Goal: Find contact information: Find contact information

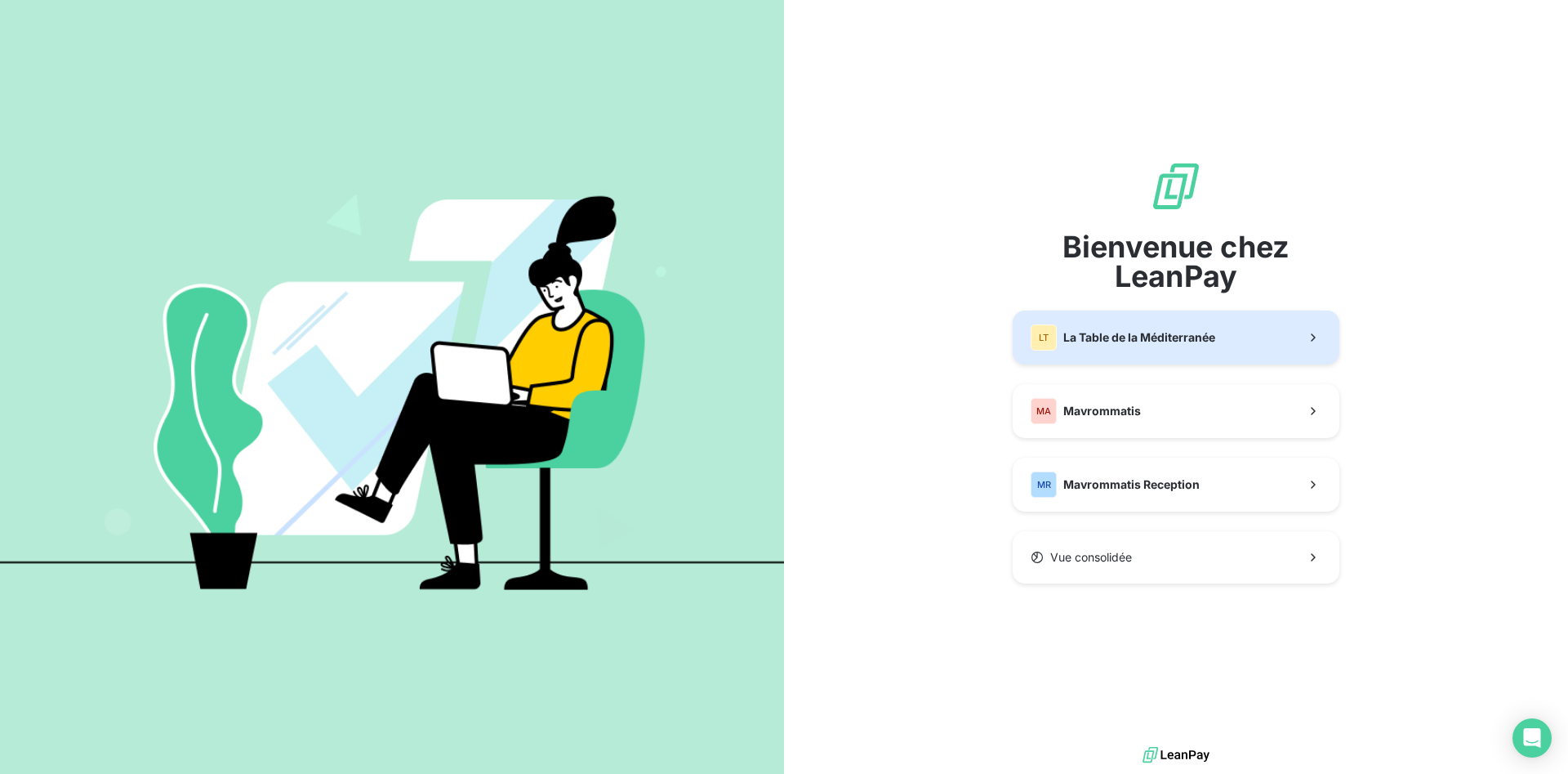
click at [1083, 340] on span "La Table de la Méditerranée" at bounding box center [1139, 337] width 152 height 17
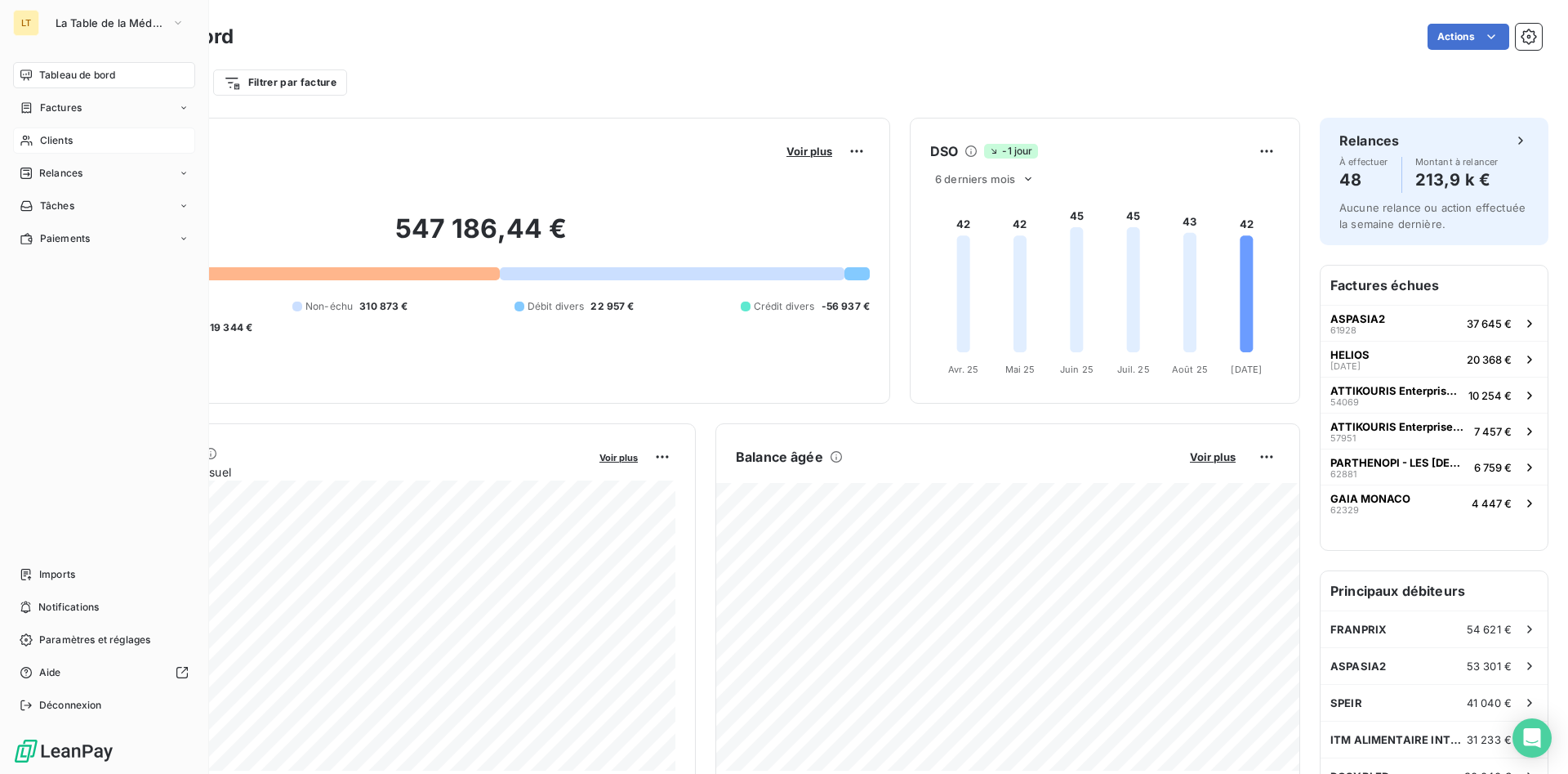
click at [58, 145] on span "Clients" at bounding box center [56, 141] width 32 height 15
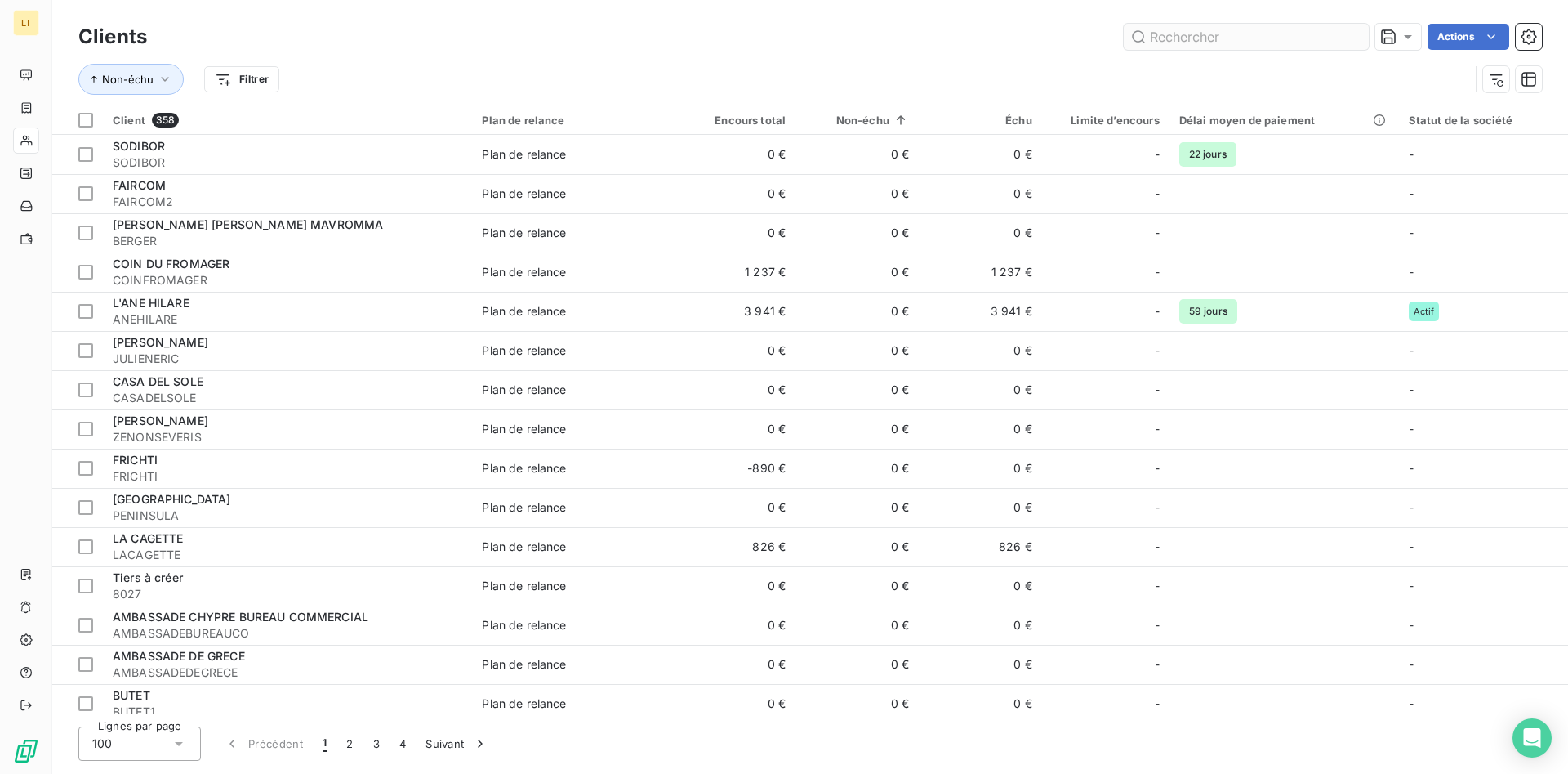
click at [1214, 45] on input "text" at bounding box center [1246, 36] width 245 height 26
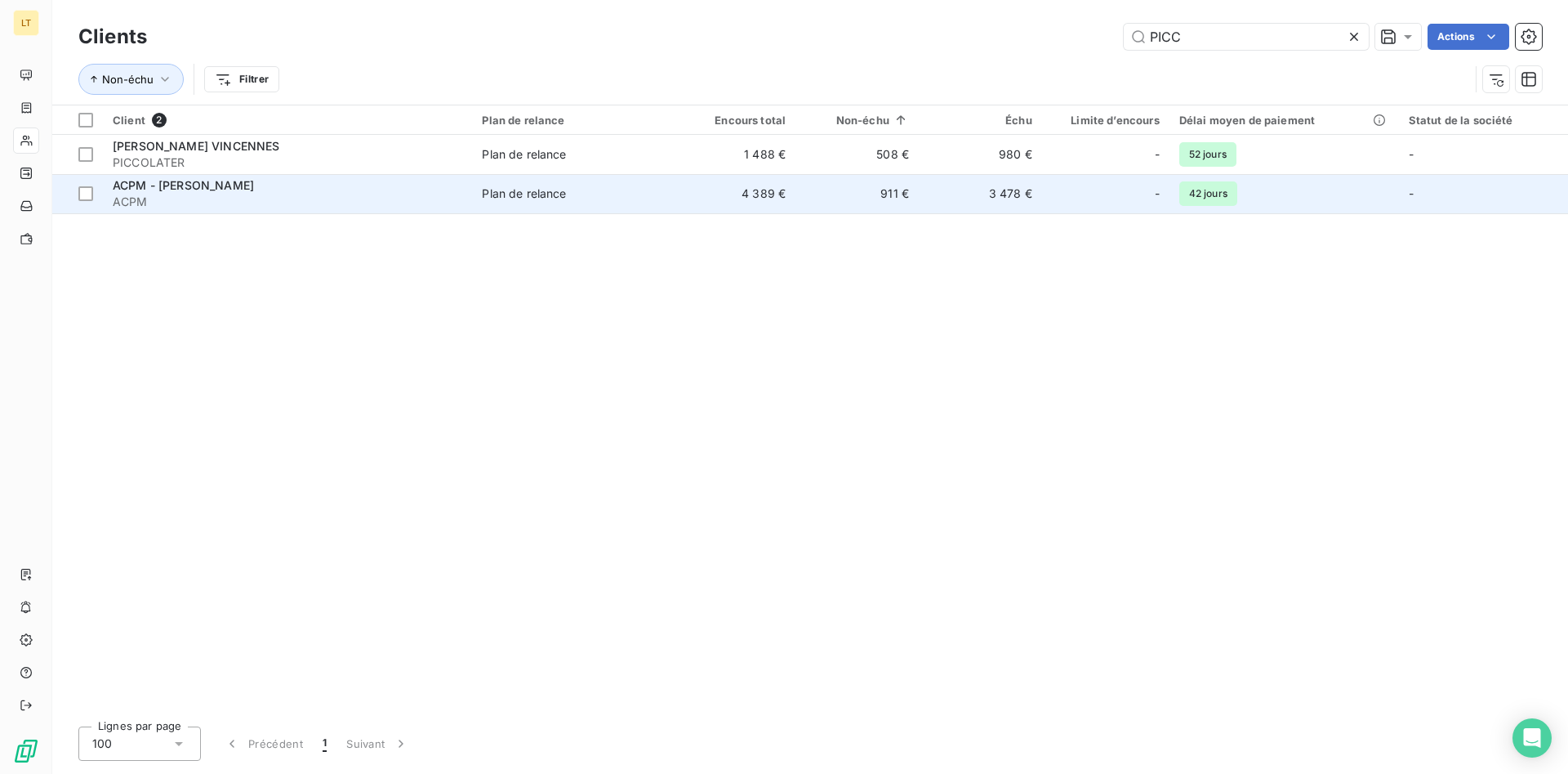
type input "PICC"
click at [788, 174] on td "4 389 €" at bounding box center [734, 193] width 123 height 39
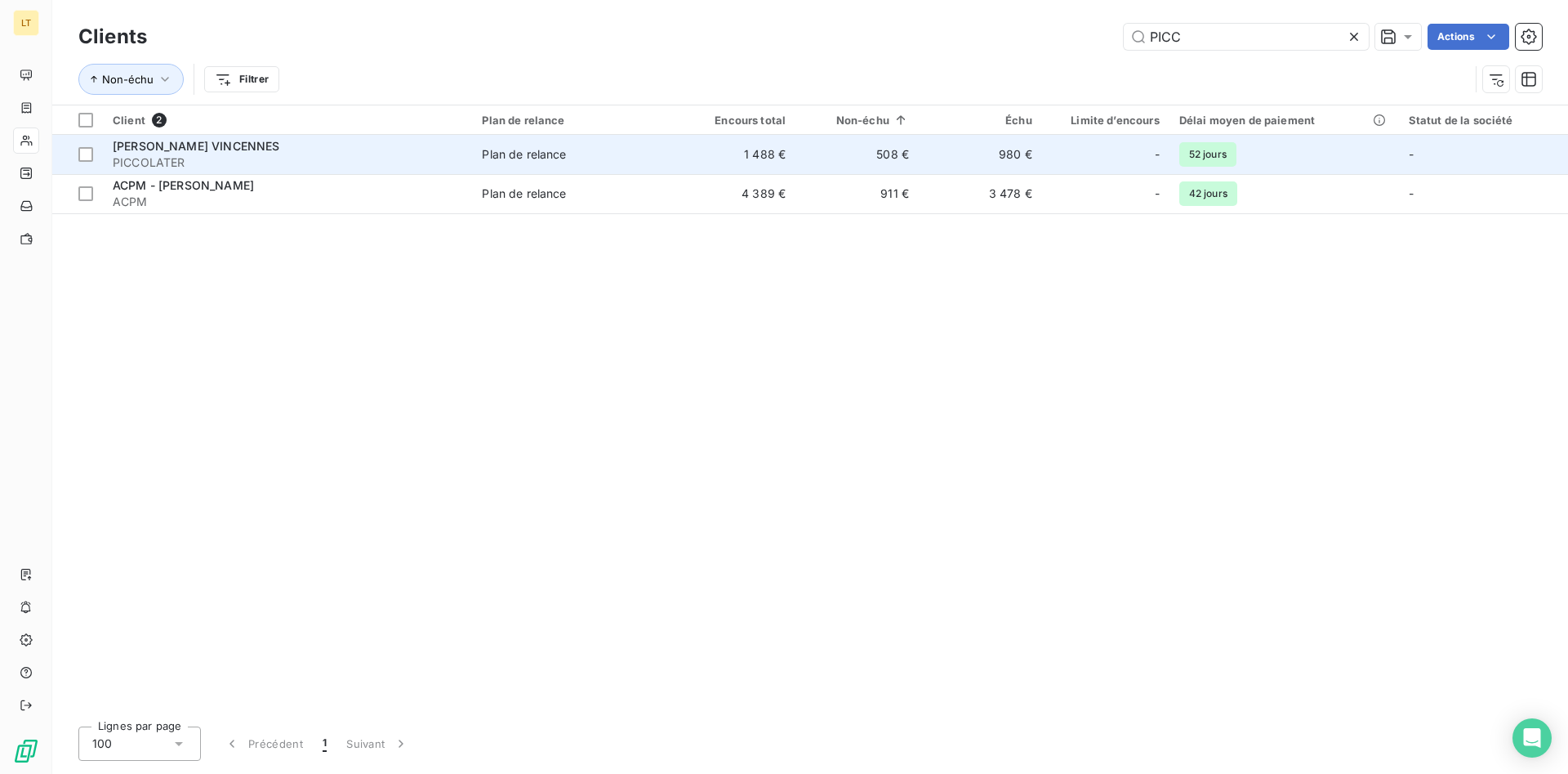
click at [873, 152] on td "508 €" at bounding box center [857, 154] width 123 height 39
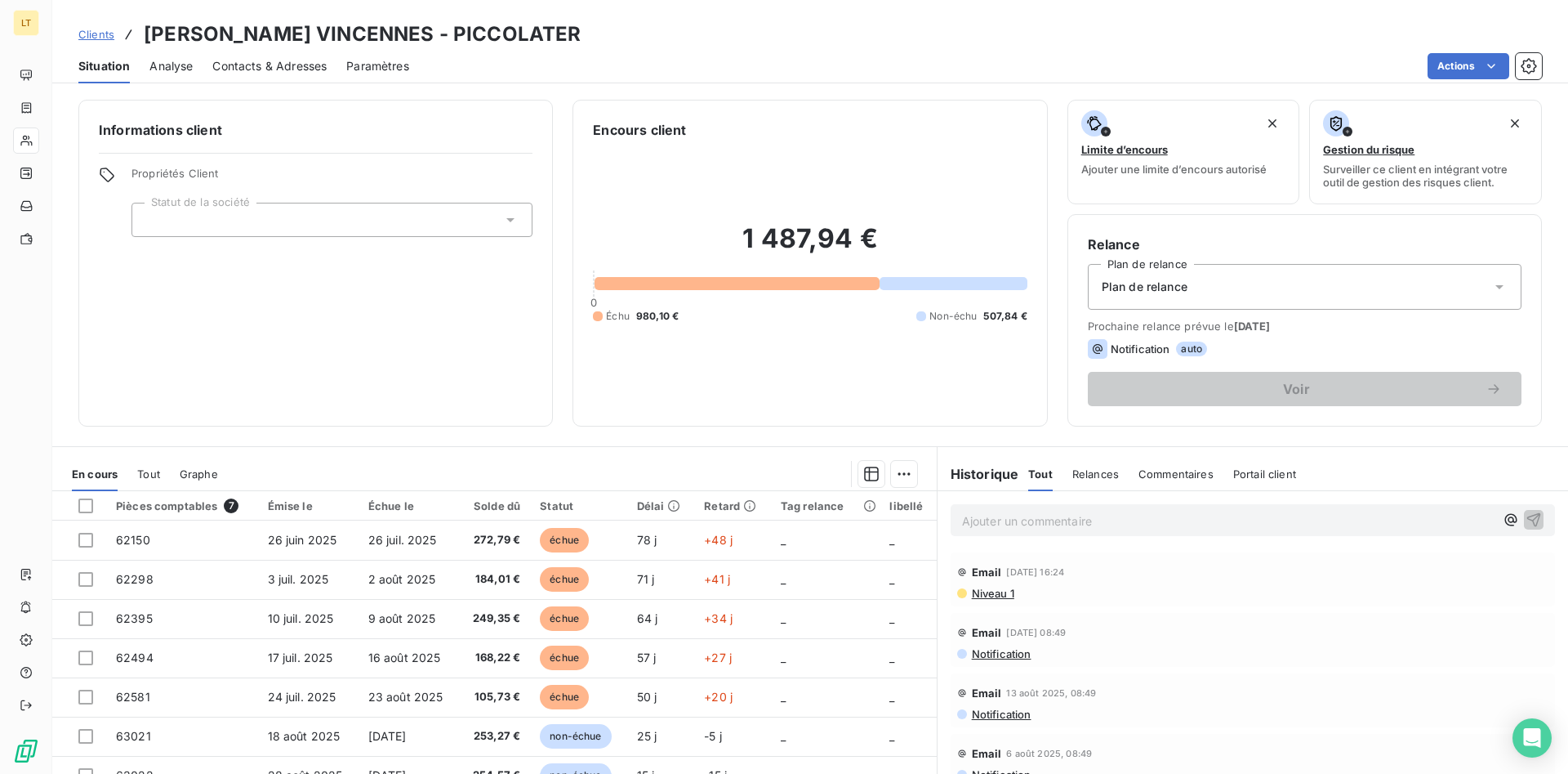
click at [264, 67] on span "Contacts & Adresses" at bounding box center [269, 67] width 114 height 17
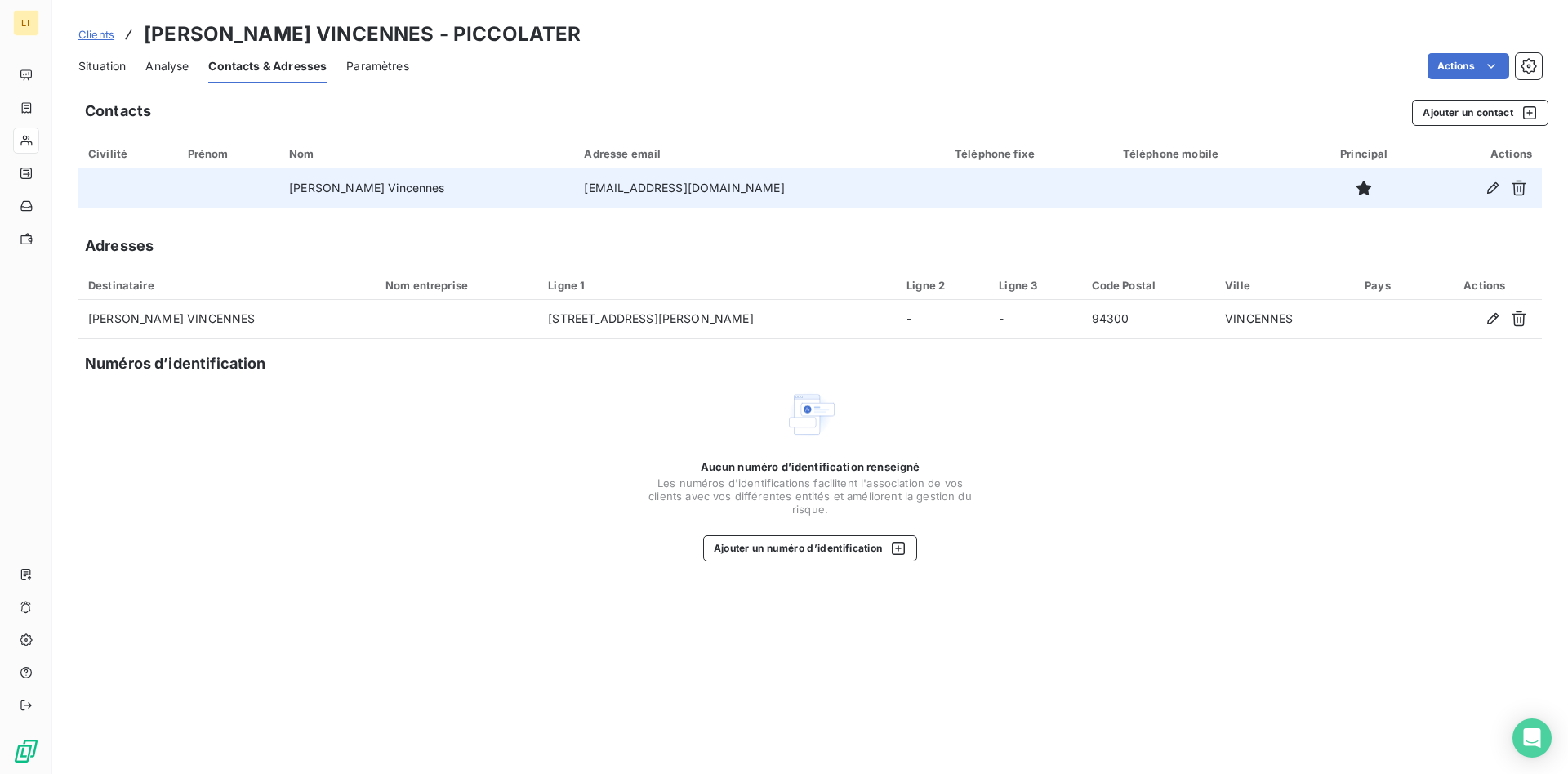
click at [663, 188] on td "[EMAIL_ADDRESS][DOMAIN_NAME]" at bounding box center [759, 187] width 371 height 39
drag, startPoint x: 739, startPoint y: 188, endPoint x: 540, endPoint y: 177, distance: 199.3
click at [542, 177] on tr "[PERSON_NAME] Vincennes [EMAIL_ADDRESS][DOMAIN_NAME]" at bounding box center [809, 187] width 1463 height 39
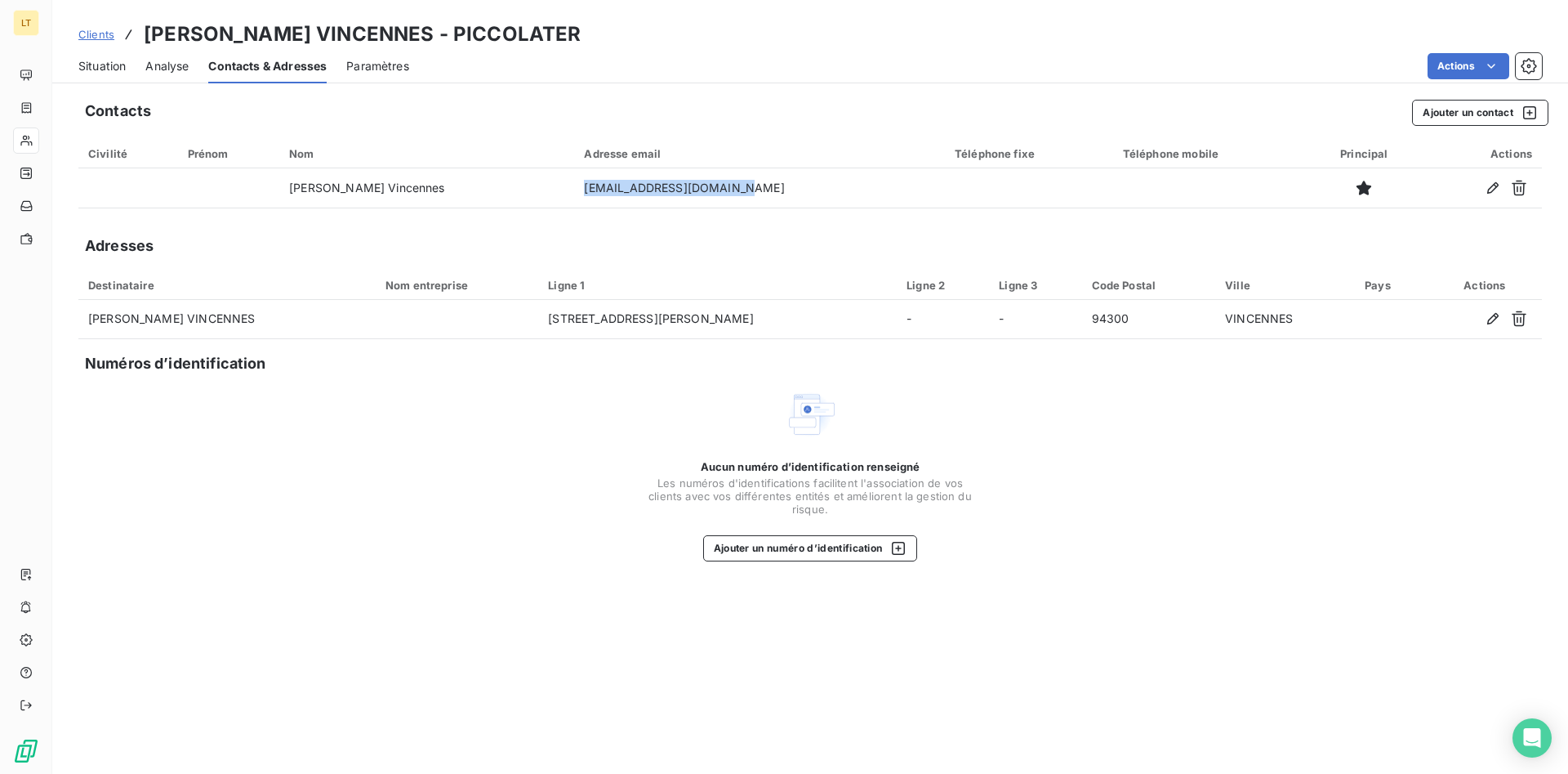
copy tr "[EMAIL_ADDRESS][DOMAIN_NAME]"
